Goal: Communication & Community: Answer question/provide support

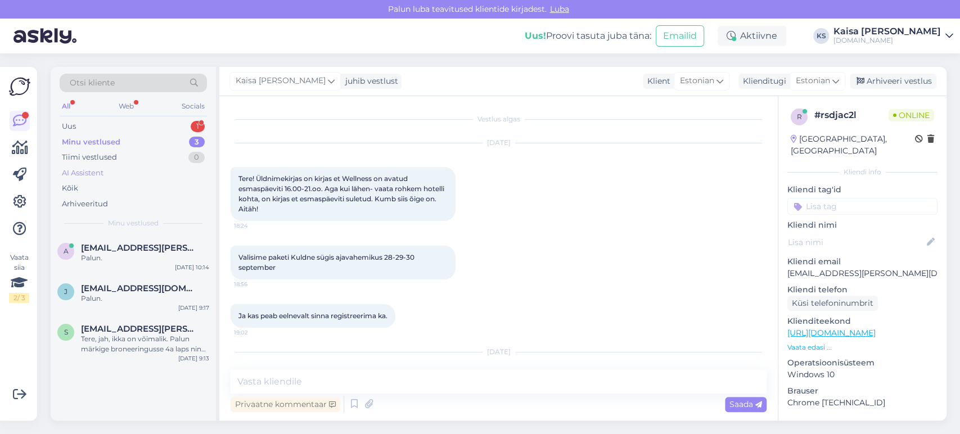
scroll to position [189, 0]
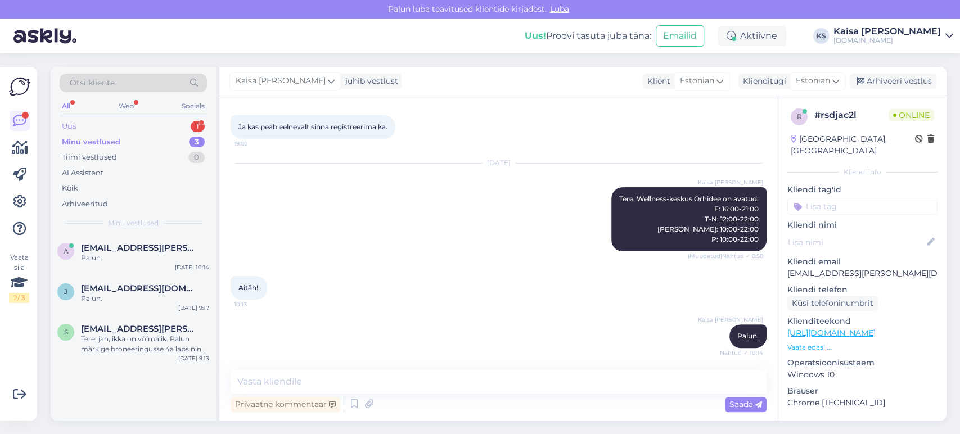
click at [166, 124] on div "Uus 1" at bounding box center [133, 127] width 147 height 16
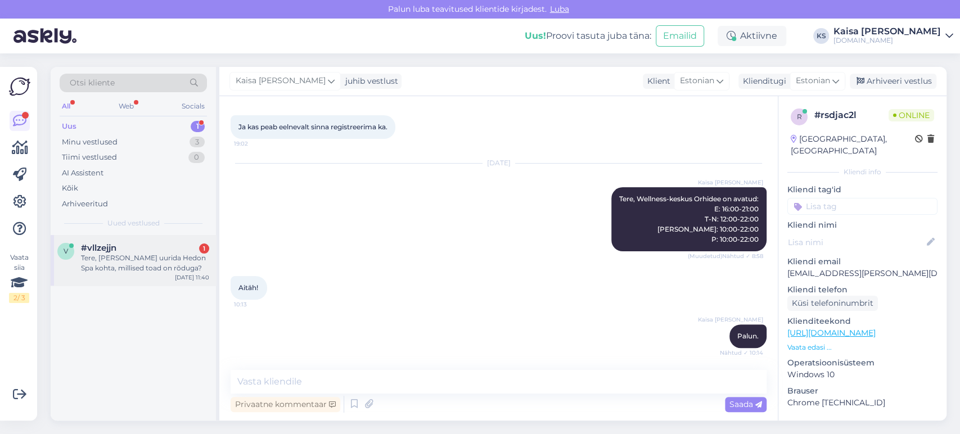
click at [150, 255] on div "Tere, [PERSON_NAME] uurida Hedon Spa kohta, millised toad on rõduga?" at bounding box center [145, 263] width 128 height 20
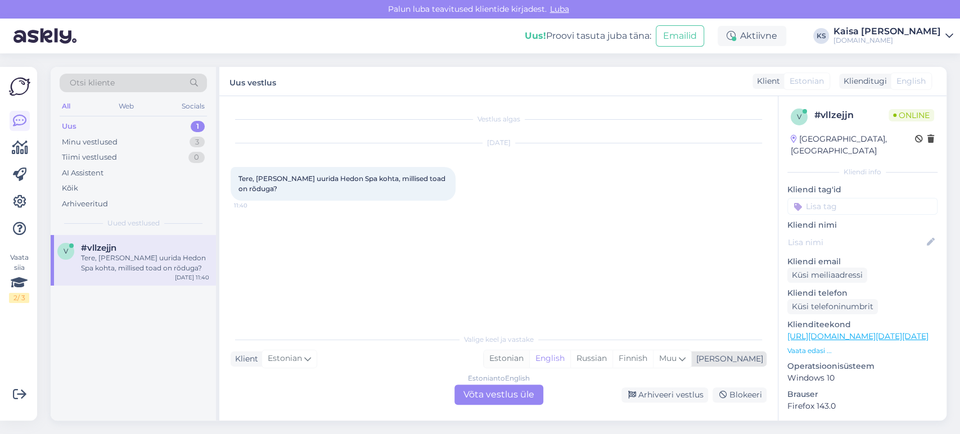
click at [529, 363] on div "Estonian" at bounding box center [506, 358] width 46 height 17
click at [522, 396] on div "Estonian to Estonian Võta vestlus üle" at bounding box center [498, 394] width 89 height 20
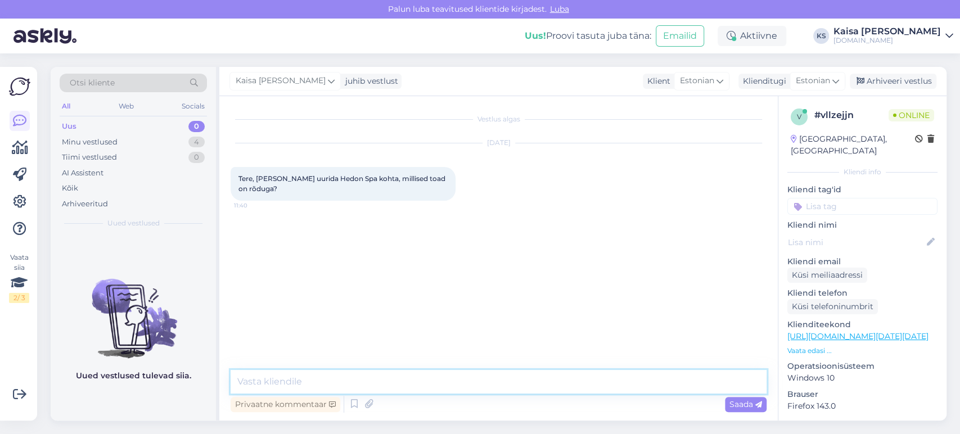
click at [523, 388] on textarea at bounding box center [498, 382] width 536 height 24
type textarea "Tere"
click at [812, 346] on p "Vaata edasi ..." at bounding box center [862, 351] width 150 height 10
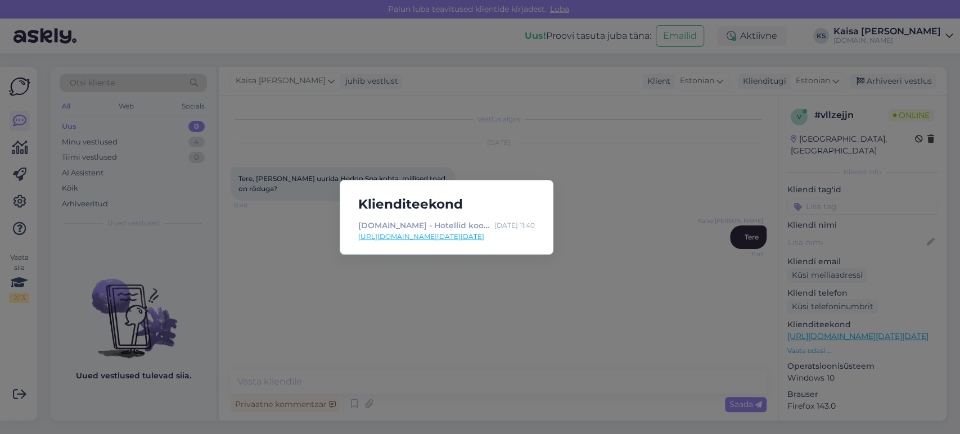
click at [523, 238] on link "[URL][DOMAIN_NAME][DATE][DATE]" at bounding box center [446, 237] width 177 height 10
click at [471, 379] on div "Klienditeekond [DOMAIN_NAME] - Hotellid koos võluvate lisavõimalustega [DATE] 1…" at bounding box center [480, 217] width 960 height 434
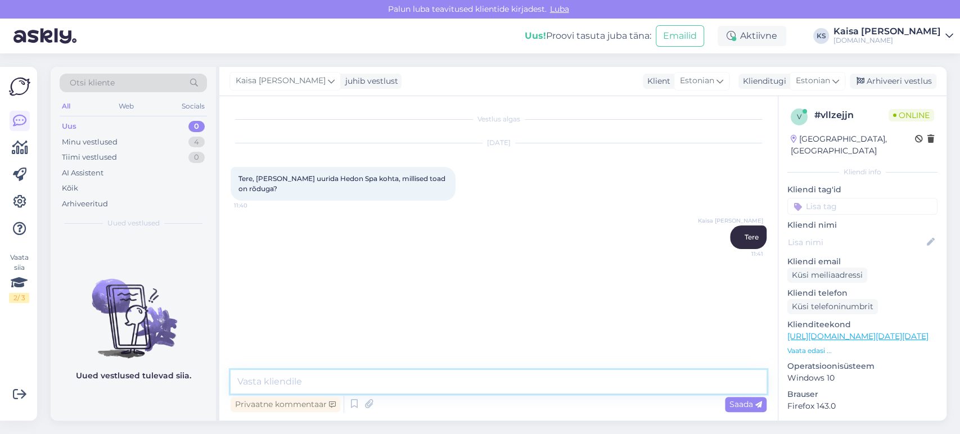
click at [471, 379] on textarea at bounding box center [498, 382] width 536 height 24
click at [355, 381] on textarea "Rõdu on standardtubades," at bounding box center [498, 382] width 536 height 24
click at [501, 385] on textarea "Rõdu on standardtubades (v.a mudaravila hoone)," at bounding box center [498, 382] width 536 height 24
click at [529, 381] on textarea "Rõdu on standardtubades (v.a mudaravila hoone), Superior tuabdes" at bounding box center [498, 382] width 536 height 24
click at [562, 374] on textarea "Rõdu on standardtubades (v.a mudaravila hoone), Superior tubades" at bounding box center [498, 382] width 536 height 24
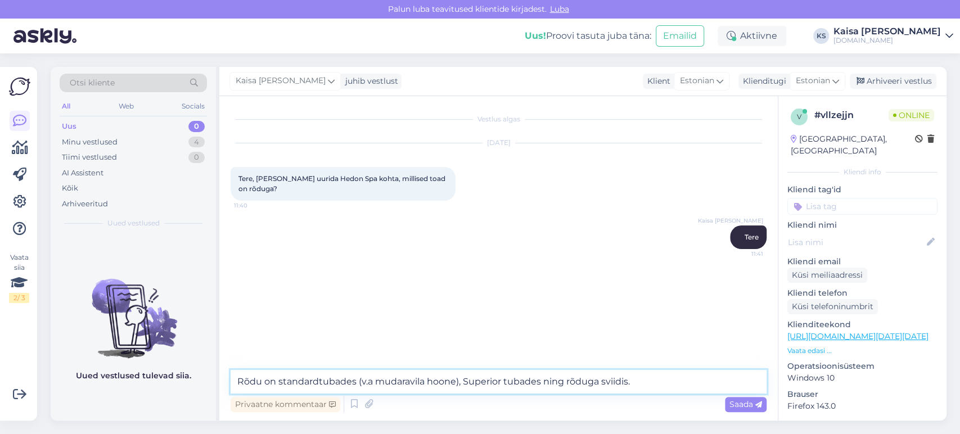
type textarea "Rõdu on standardtubades (v.a mudaravila hoone), Superior tubades ning rõduga sv…"
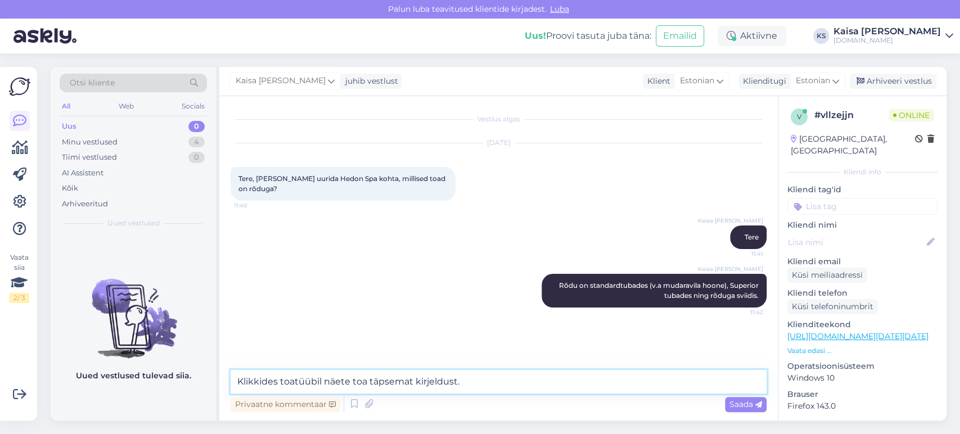
type textarea "Klikkides toatüübil näete toa täpsemat kirjeldust."
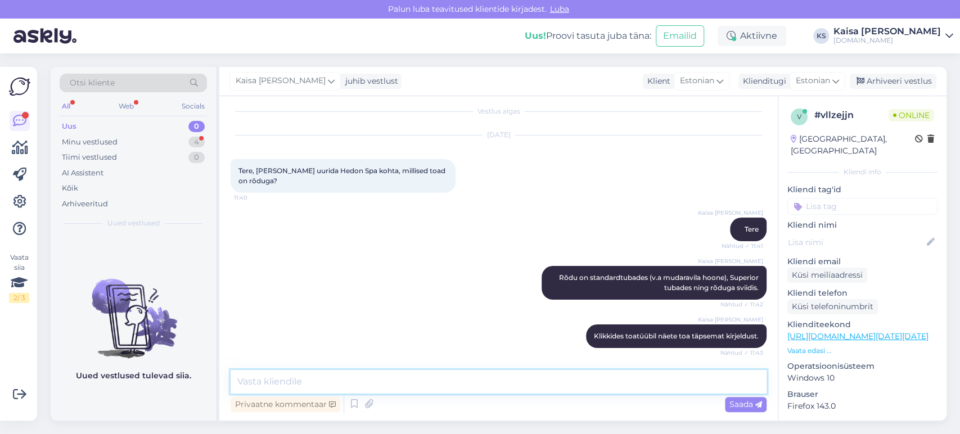
scroll to position [56, 0]
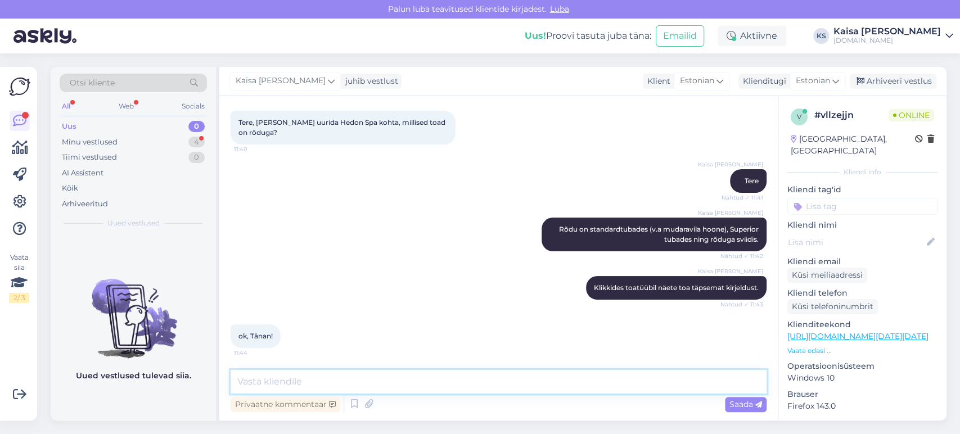
click at [386, 384] on textarea at bounding box center [498, 382] width 536 height 24
type textarea "Palun."
